Goal: Task Accomplishment & Management: Use online tool/utility

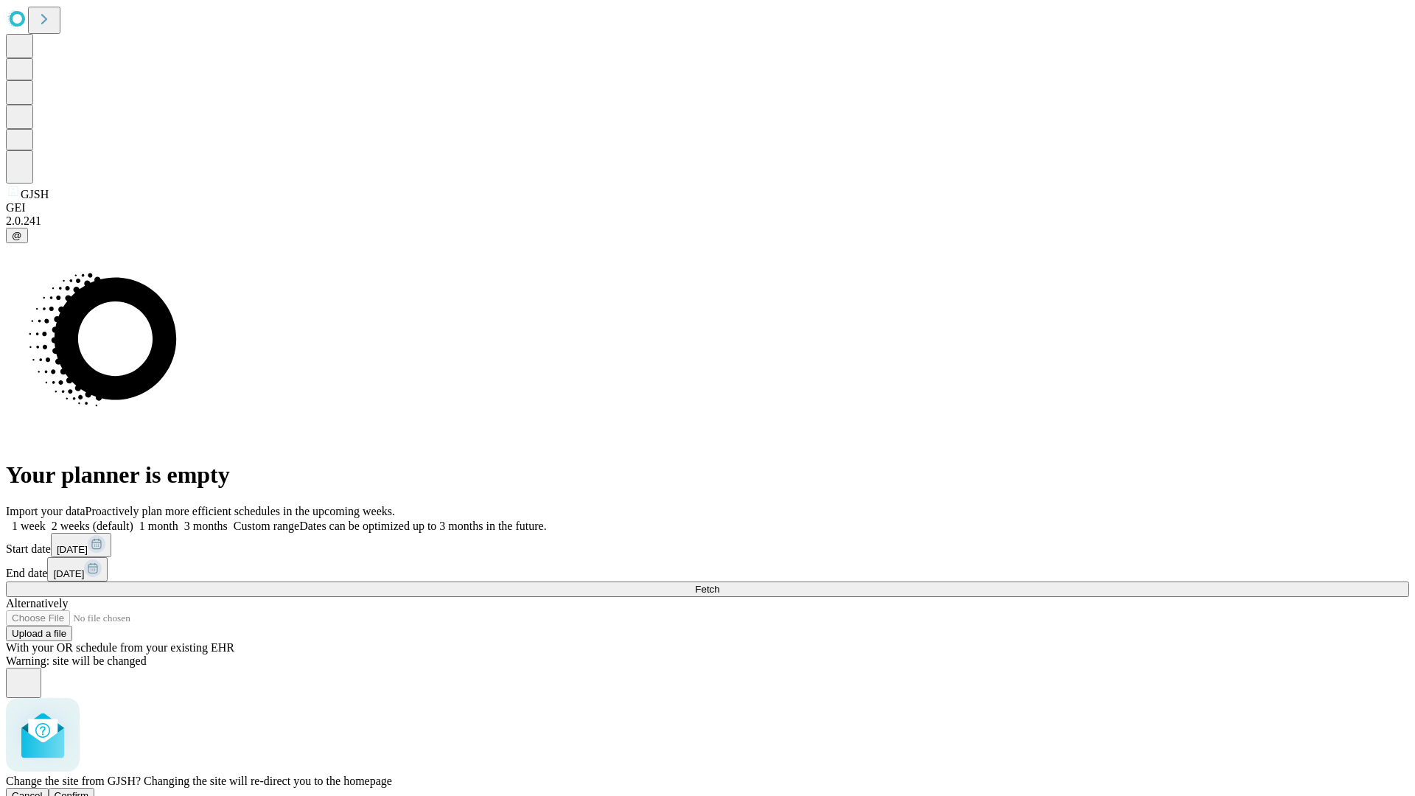
click at [89, 790] on span "Confirm" at bounding box center [72, 795] width 35 height 11
click at [178, 519] on label "1 month" at bounding box center [155, 525] width 45 height 13
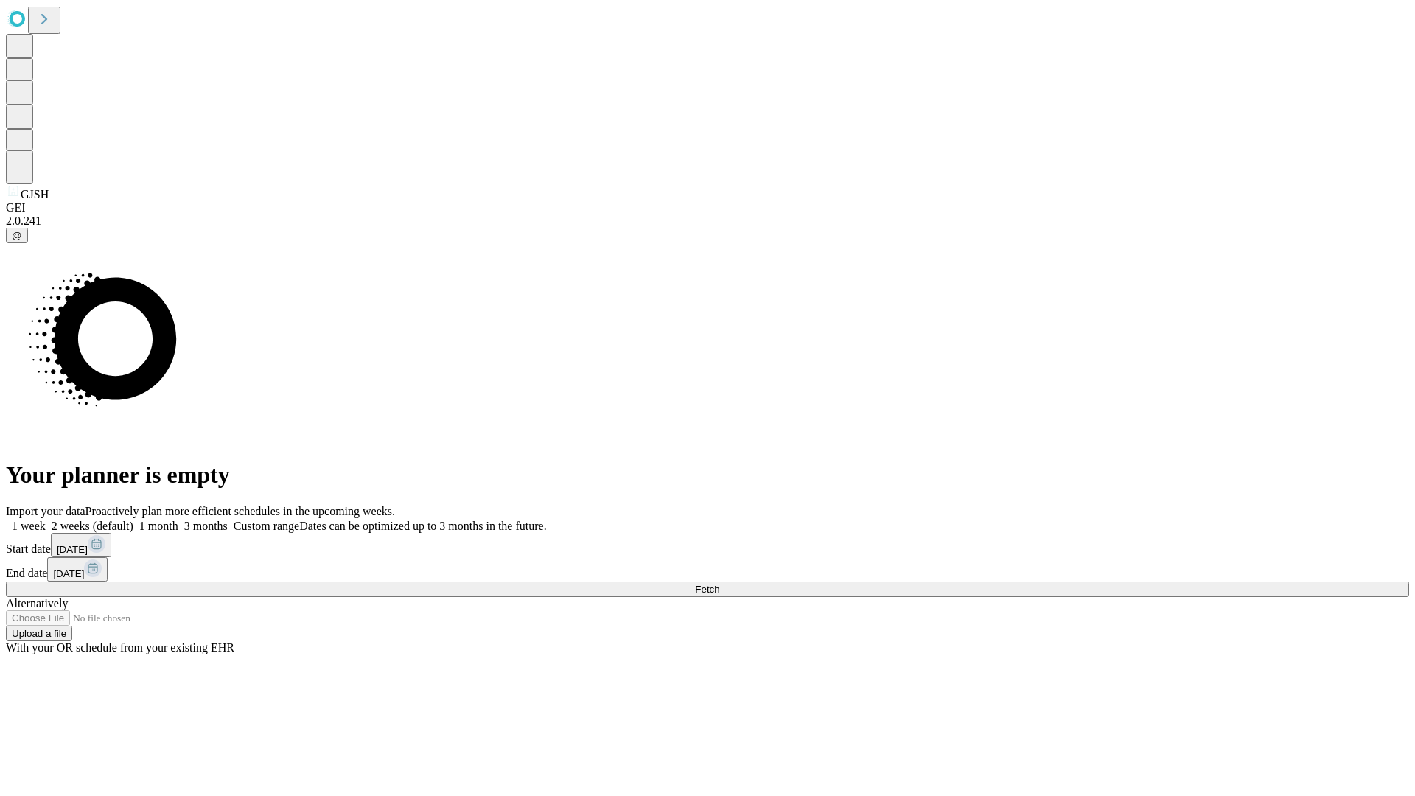
click at [719, 583] on span "Fetch" at bounding box center [707, 588] width 24 height 11
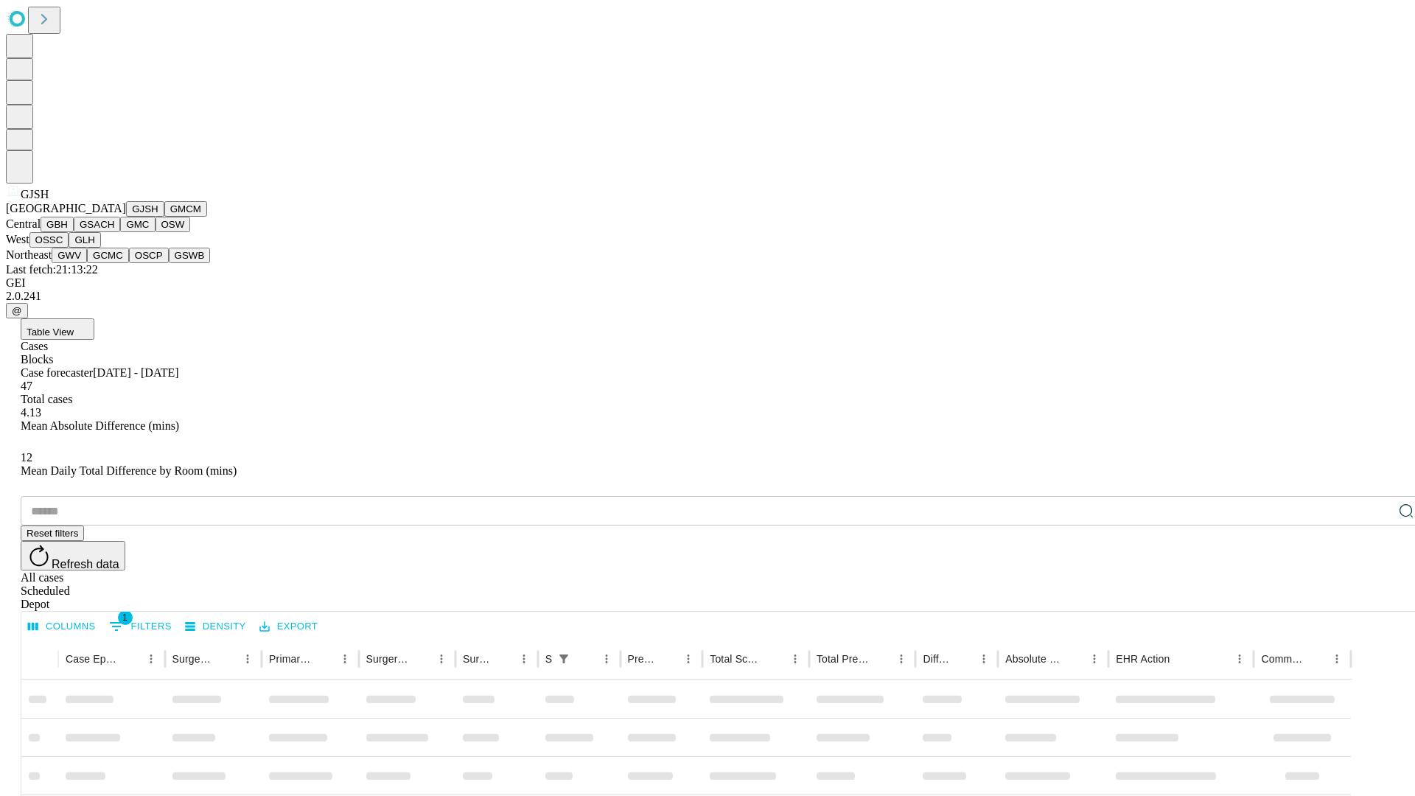
click at [164, 217] on button "GMCM" at bounding box center [185, 208] width 43 height 15
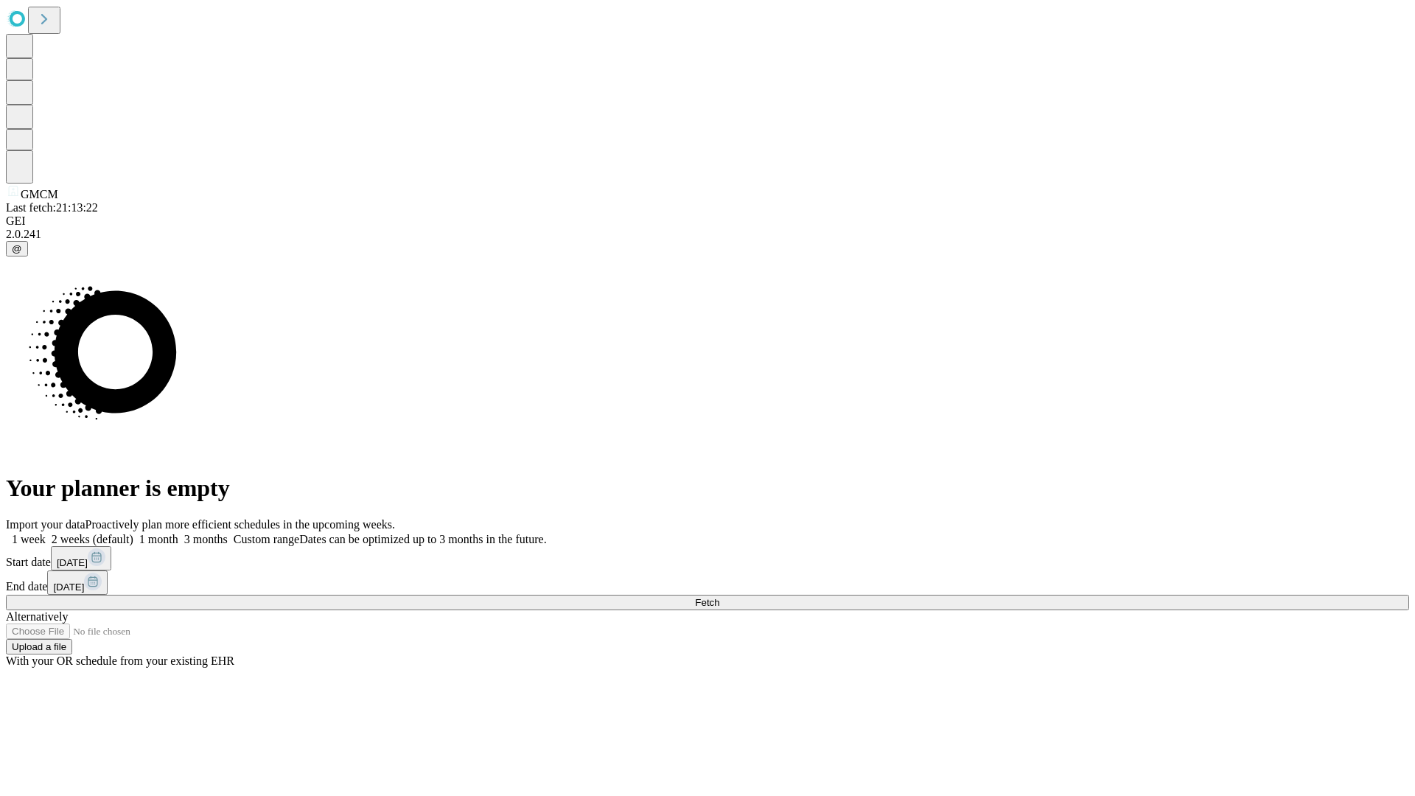
click at [178, 533] on label "1 month" at bounding box center [155, 539] width 45 height 13
click at [719, 597] on span "Fetch" at bounding box center [707, 602] width 24 height 11
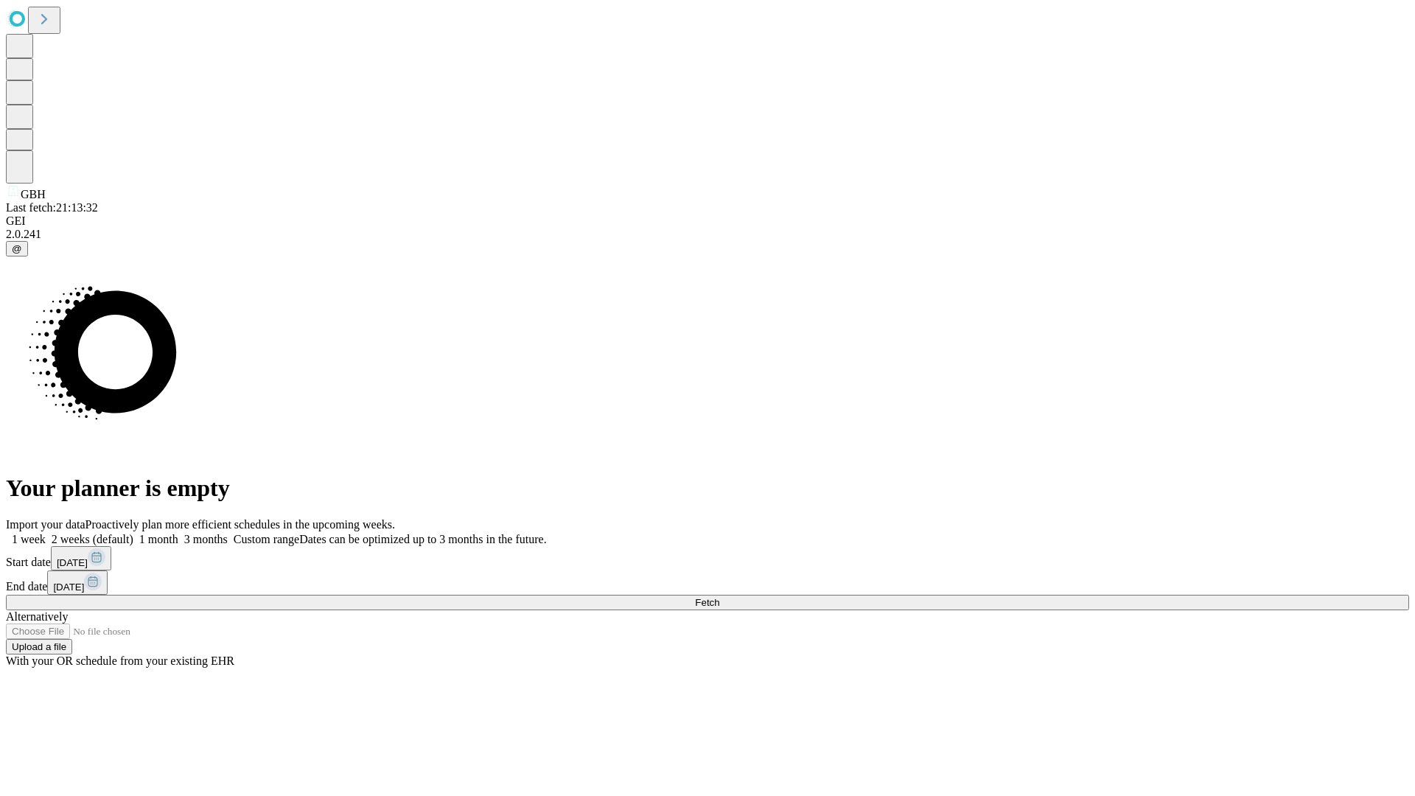
click at [178, 533] on label "1 month" at bounding box center [155, 539] width 45 height 13
click at [719, 597] on span "Fetch" at bounding box center [707, 602] width 24 height 11
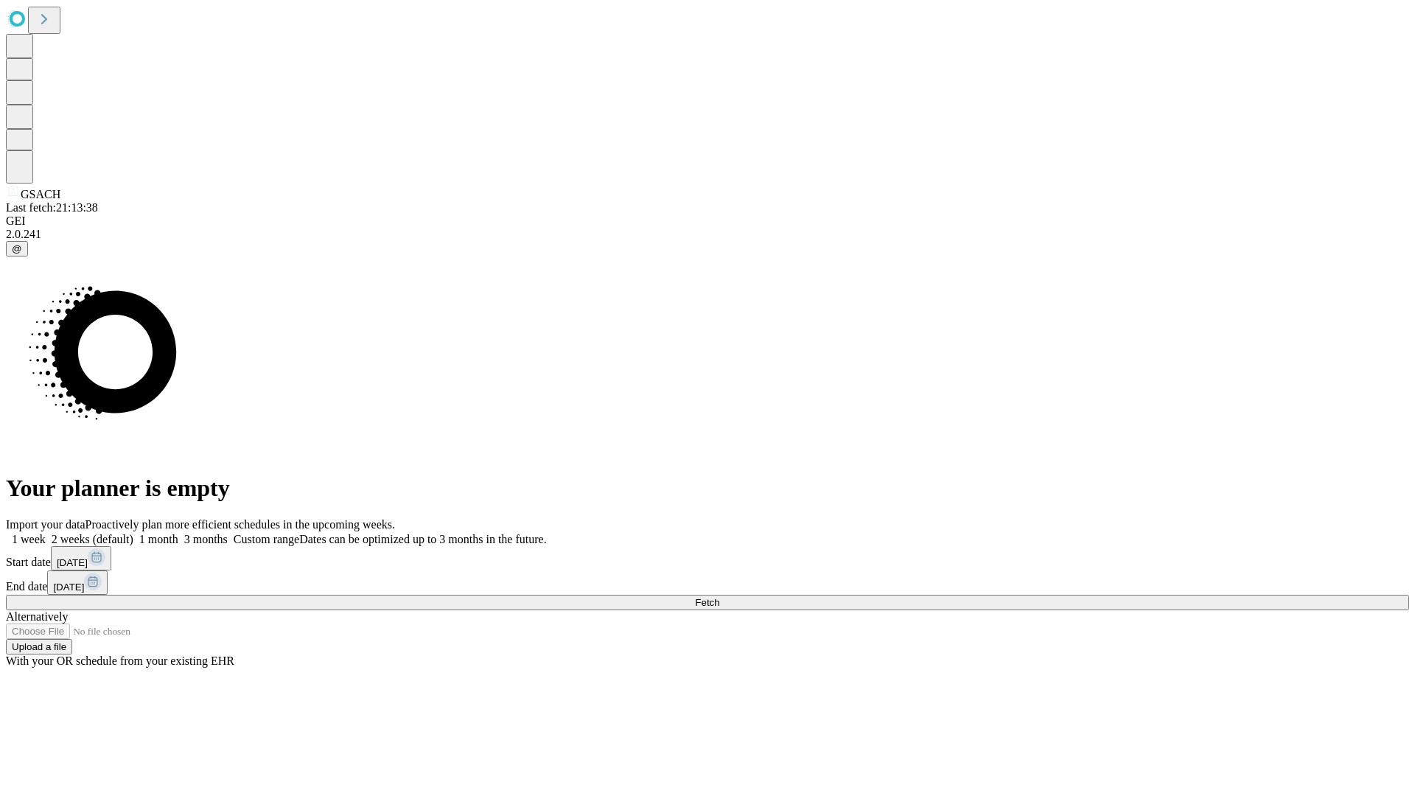
click at [178, 533] on label "1 month" at bounding box center [155, 539] width 45 height 13
click at [719, 597] on span "Fetch" at bounding box center [707, 602] width 24 height 11
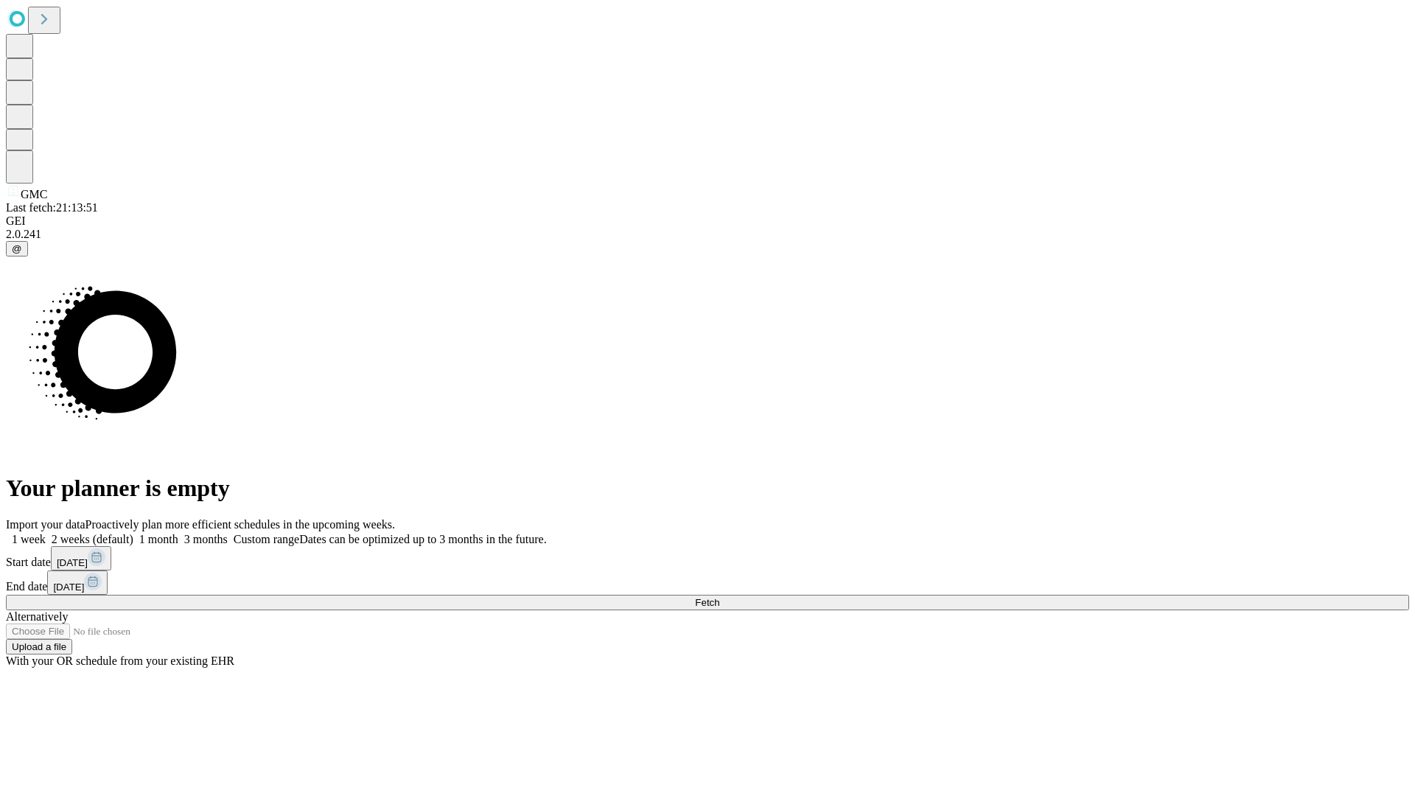
click at [178, 533] on label "1 month" at bounding box center [155, 539] width 45 height 13
click at [719, 597] on span "Fetch" at bounding box center [707, 602] width 24 height 11
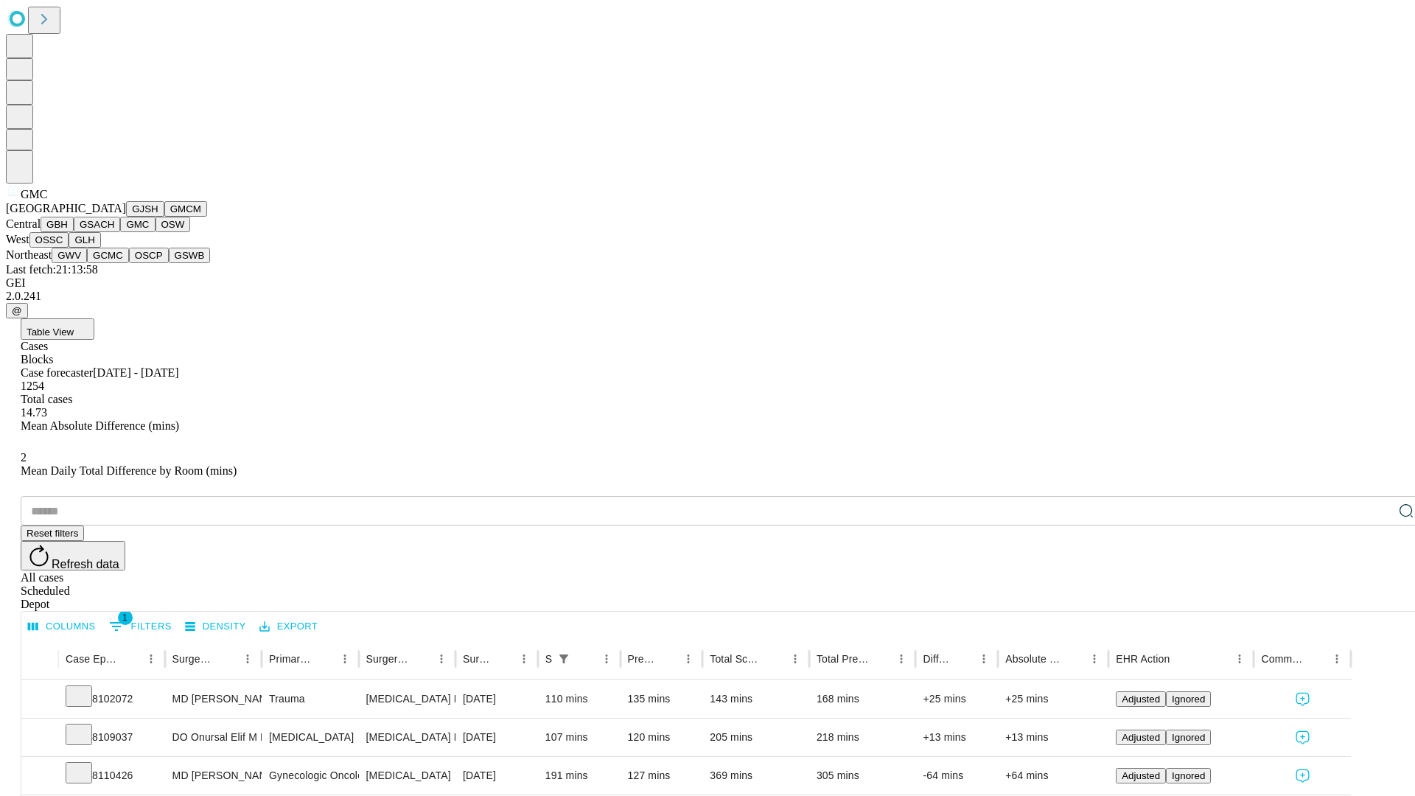
click at [155, 232] on button "OSW" at bounding box center [172, 224] width 35 height 15
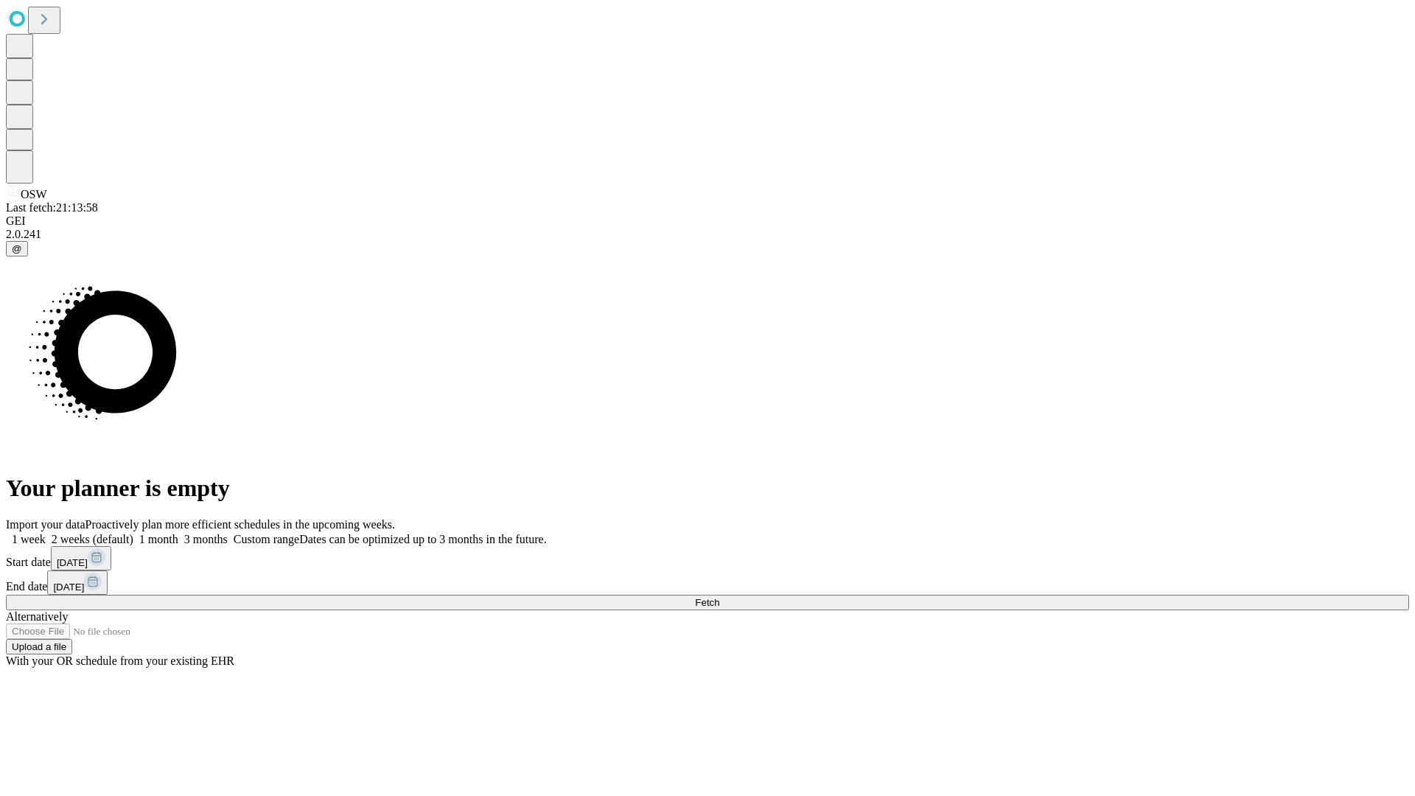
click at [178, 533] on label "1 month" at bounding box center [155, 539] width 45 height 13
click at [719, 597] on span "Fetch" at bounding box center [707, 602] width 24 height 11
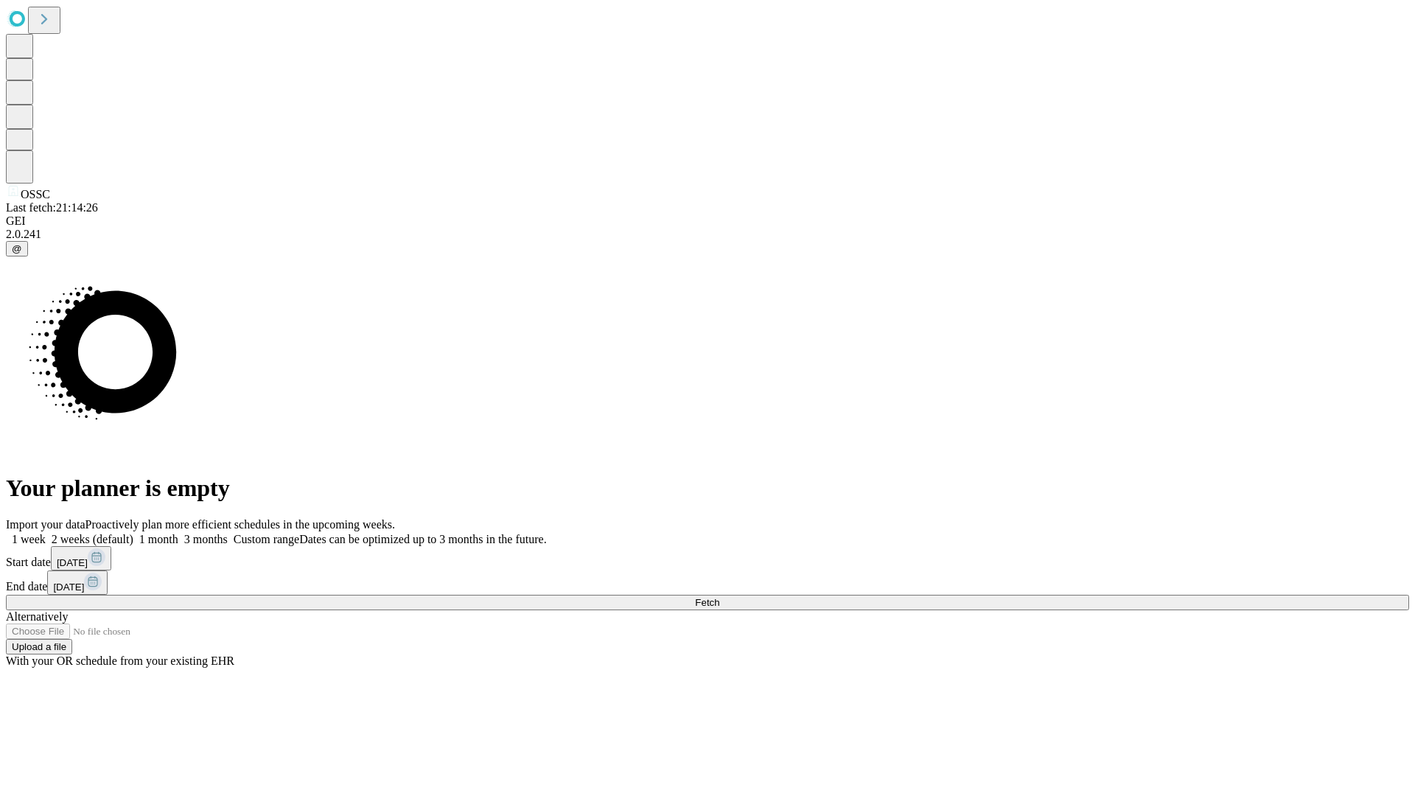
click at [178, 533] on label "1 month" at bounding box center [155, 539] width 45 height 13
click at [719, 597] on span "Fetch" at bounding box center [707, 602] width 24 height 11
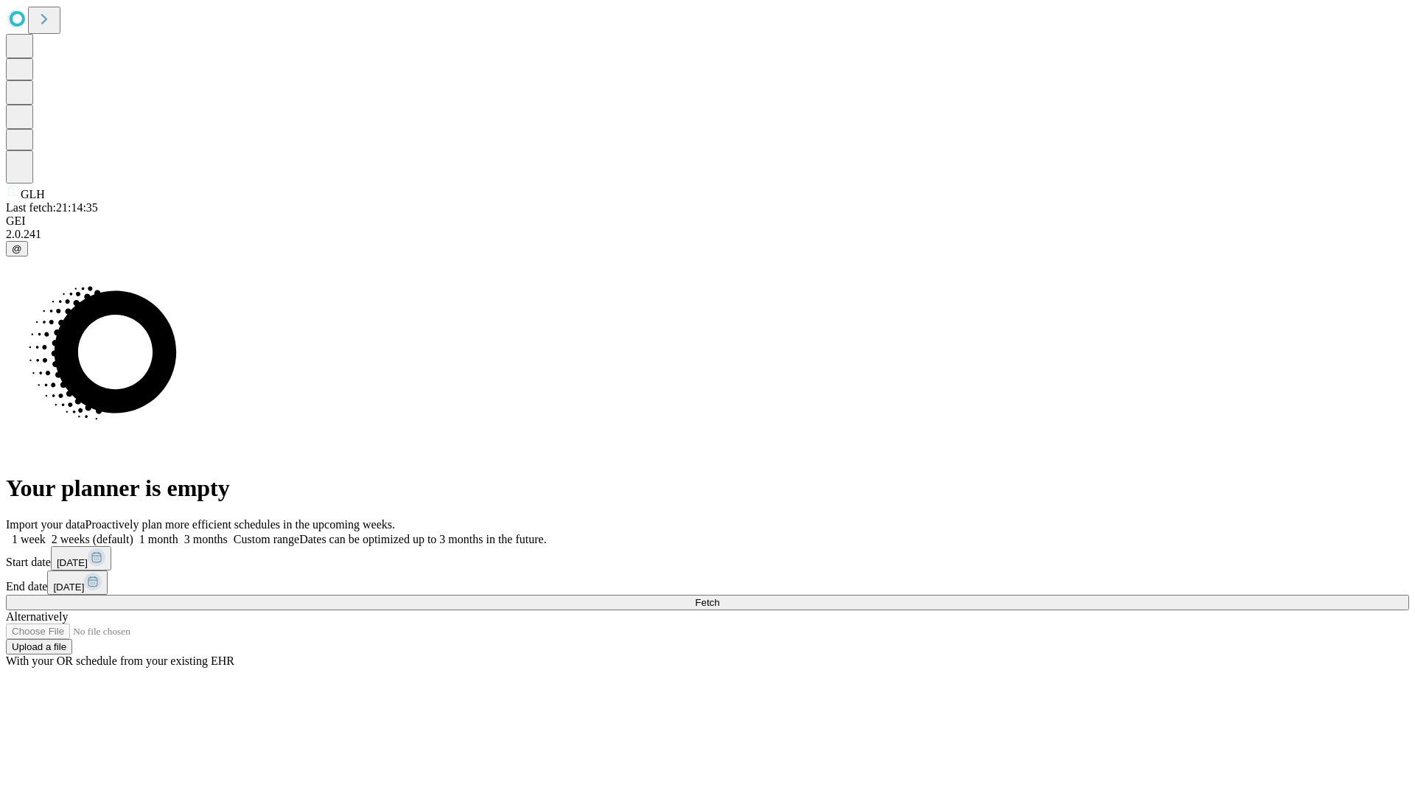
click at [178, 533] on label "1 month" at bounding box center [155, 539] width 45 height 13
click at [719, 597] on span "Fetch" at bounding box center [707, 602] width 24 height 11
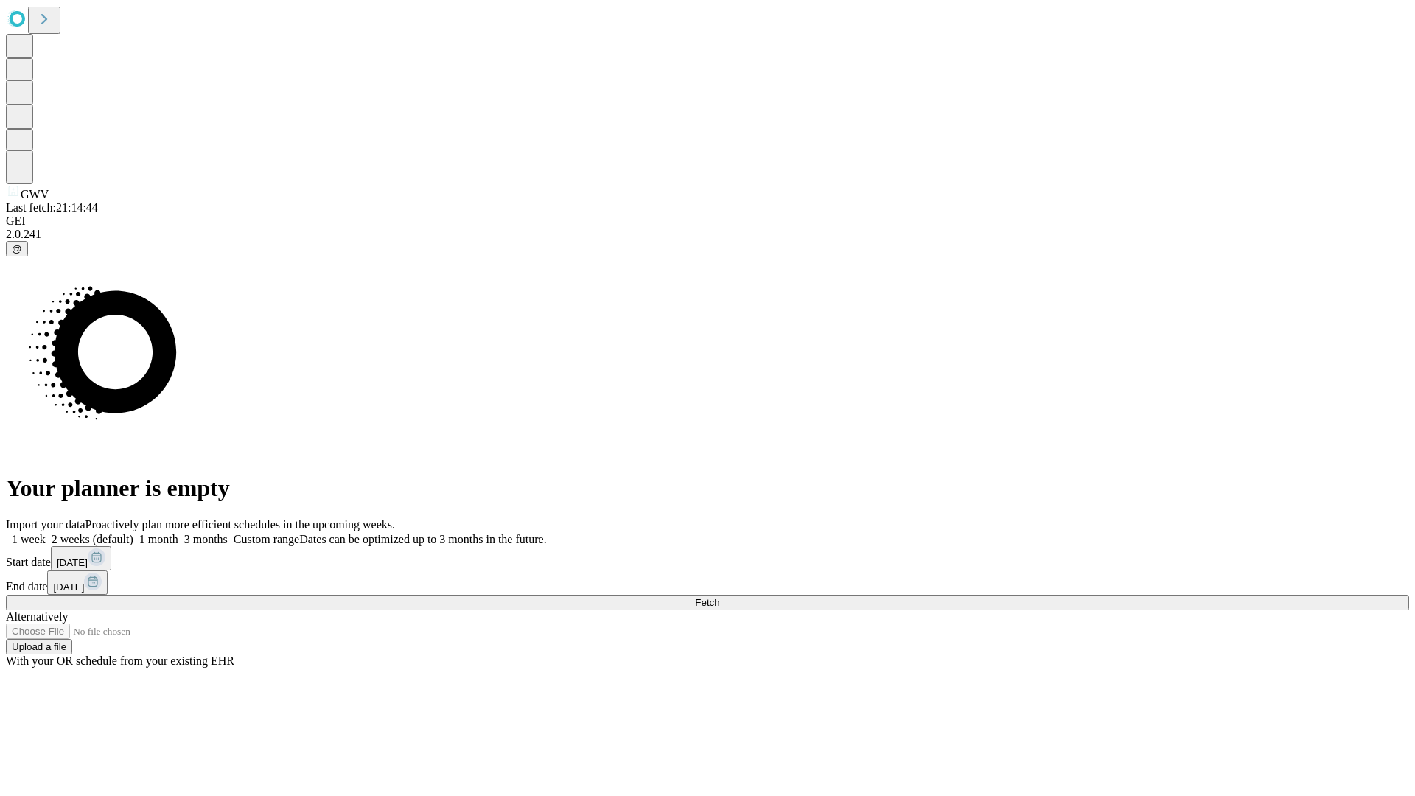
click at [178, 533] on label "1 month" at bounding box center [155, 539] width 45 height 13
click at [719, 597] on span "Fetch" at bounding box center [707, 602] width 24 height 11
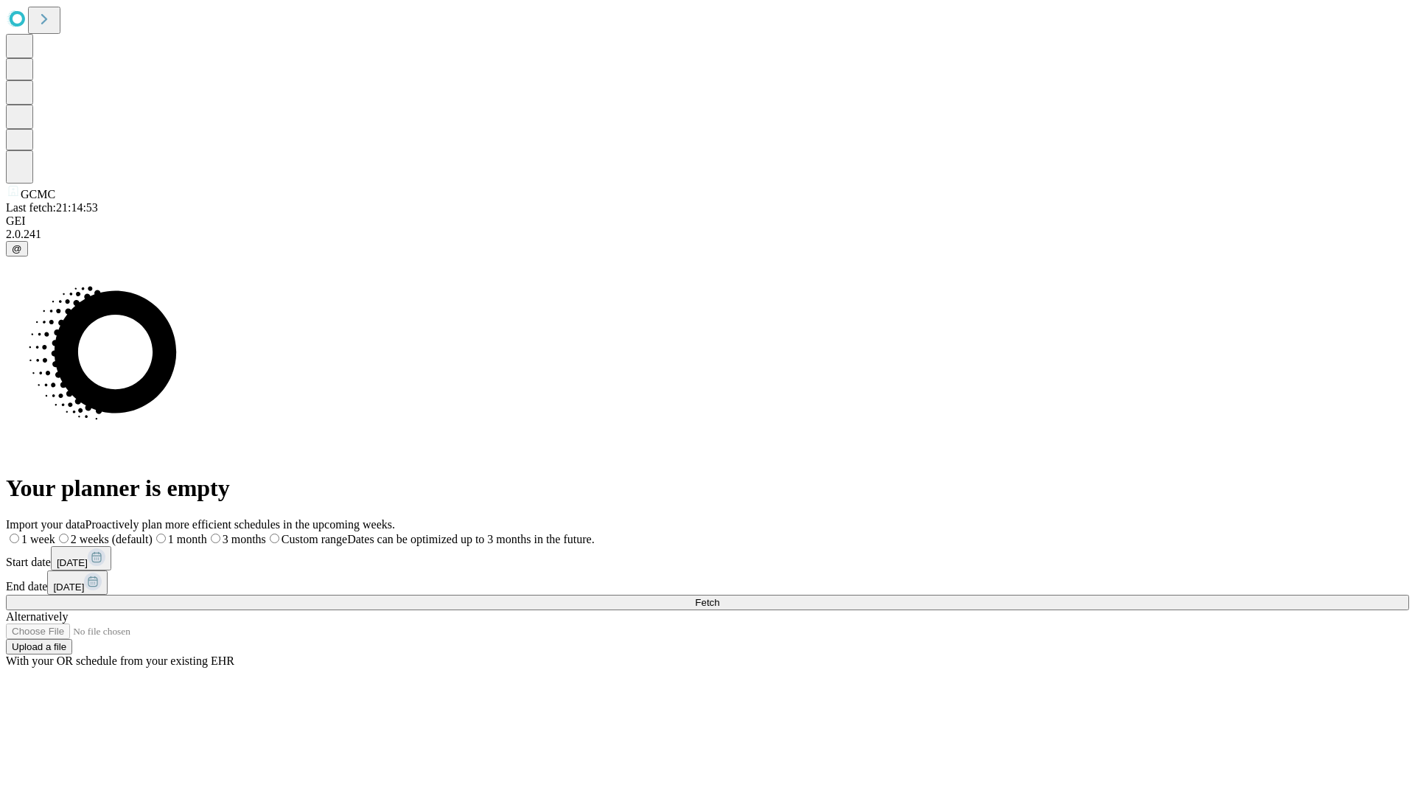
click at [207, 533] on label "1 month" at bounding box center [180, 539] width 55 height 13
click at [719, 597] on span "Fetch" at bounding box center [707, 602] width 24 height 11
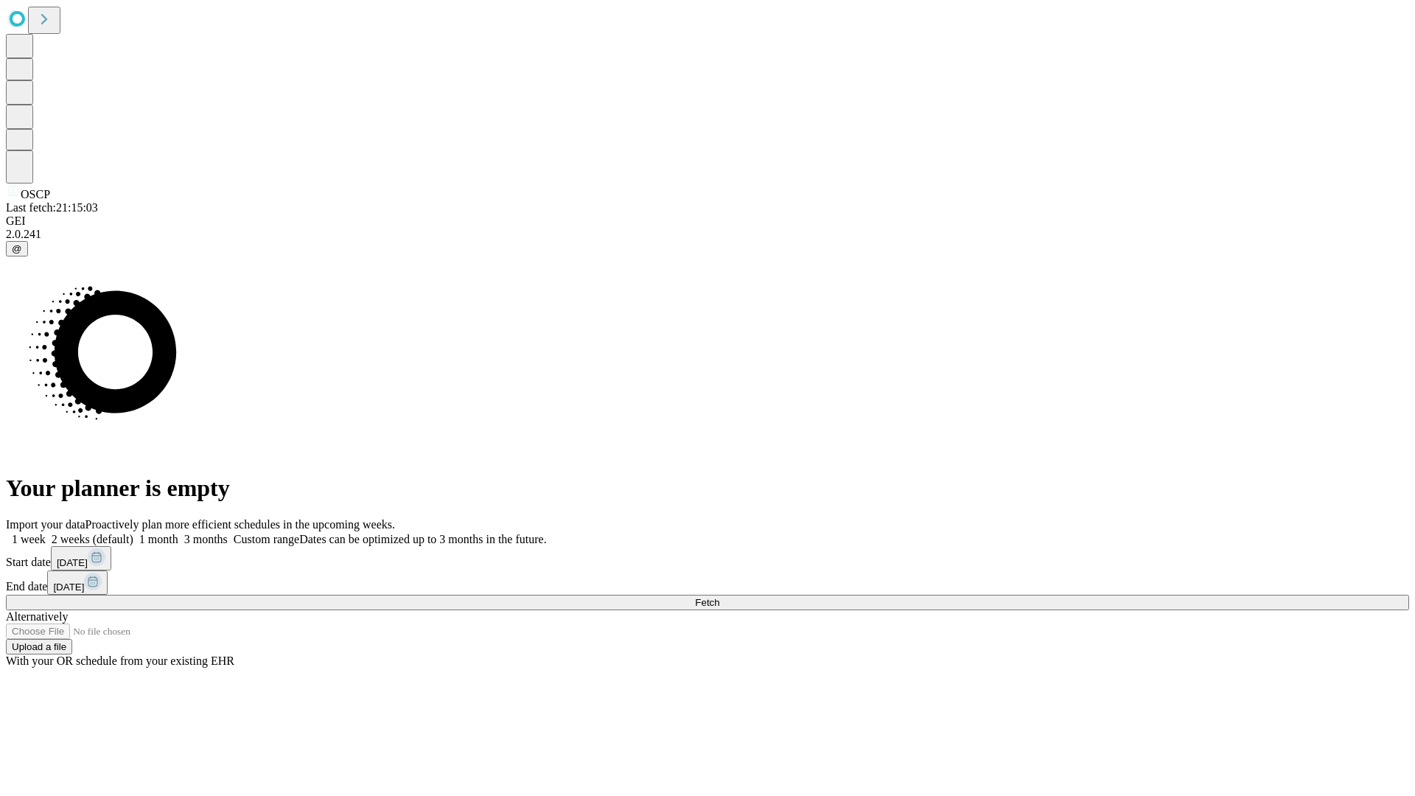
click at [178, 533] on label "1 month" at bounding box center [155, 539] width 45 height 13
click at [719, 597] on span "Fetch" at bounding box center [707, 602] width 24 height 11
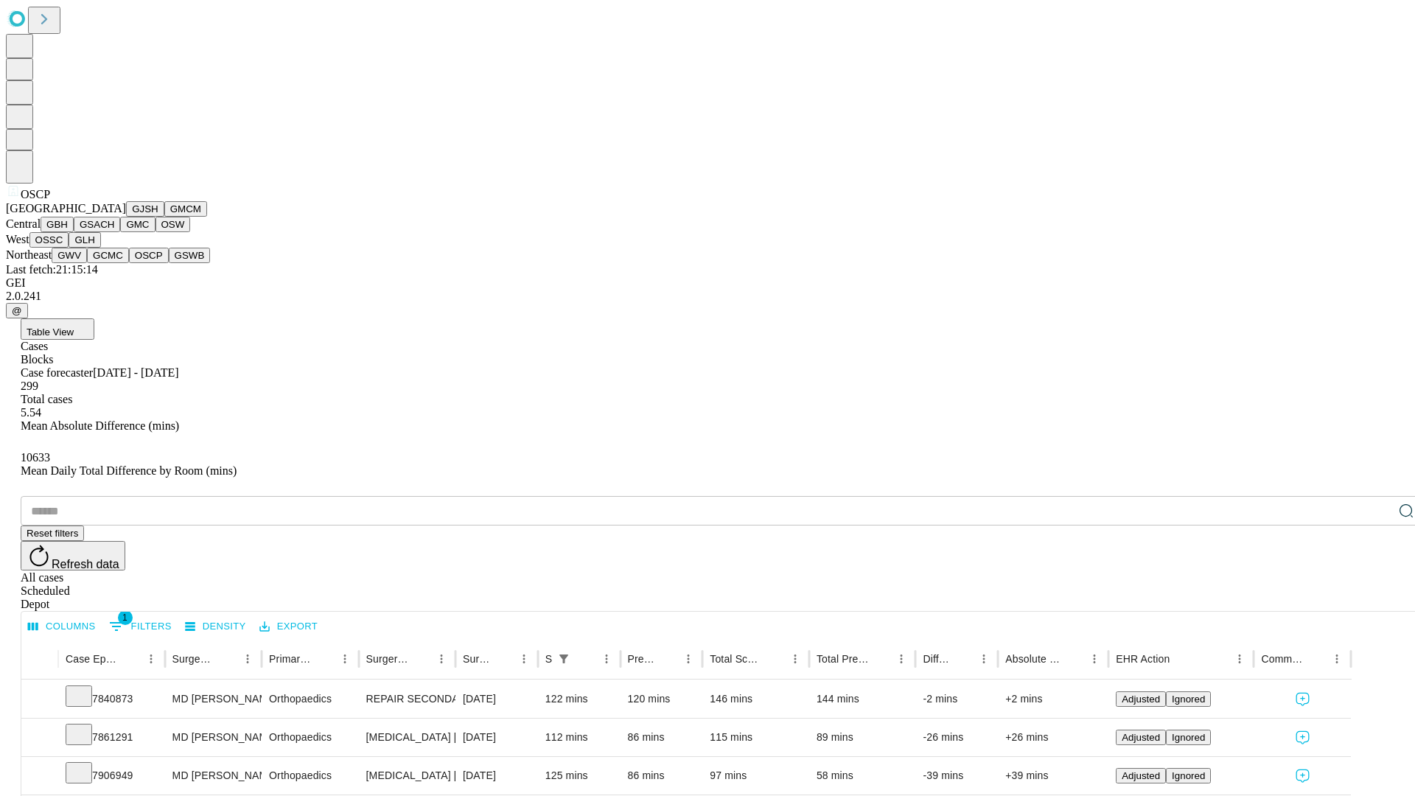
click at [169, 263] on button "GSWB" at bounding box center [190, 255] width 42 height 15
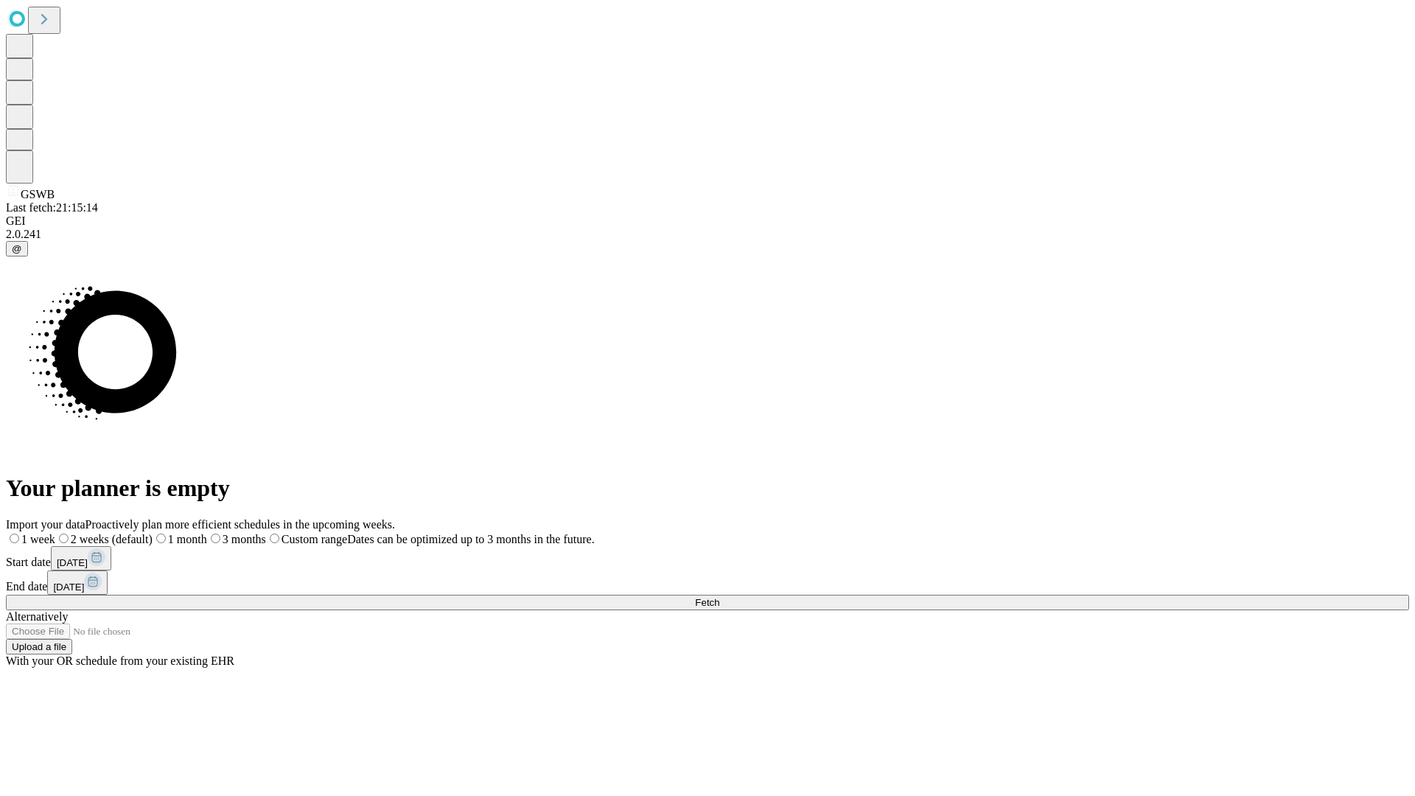
click at [207, 533] on label "1 month" at bounding box center [180, 539] width 55 height 13
click at [719, 597] on span "Fetch" at bounding box center [707, 602] width 24 height 11
